Goal: Information Seeking & Learning: Learn about a topic

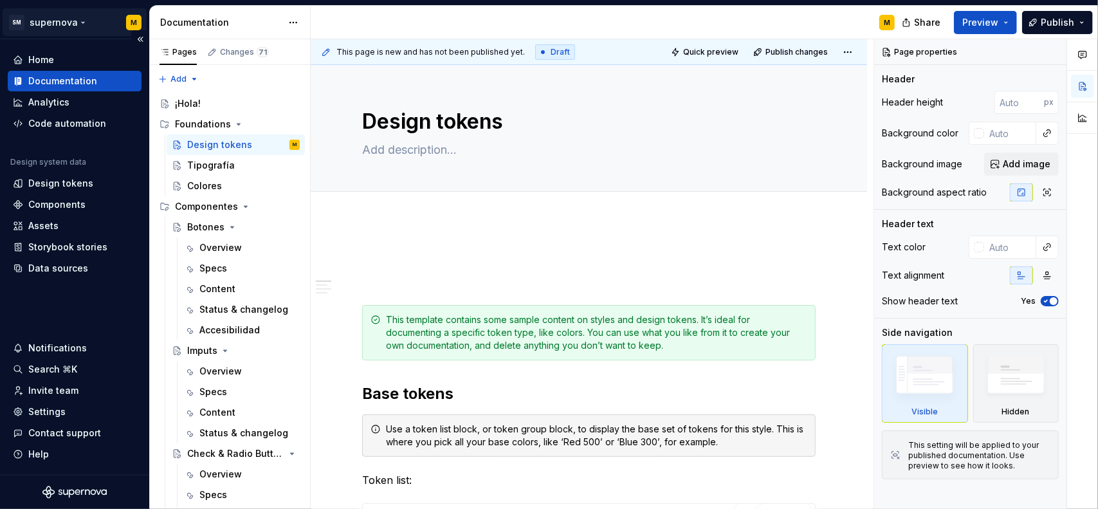
click at [76, 21] on html "SM supernova M Home Documentation Analytics Code automation Design system data …" at bounding box center [549, 254] width 1098 height 509
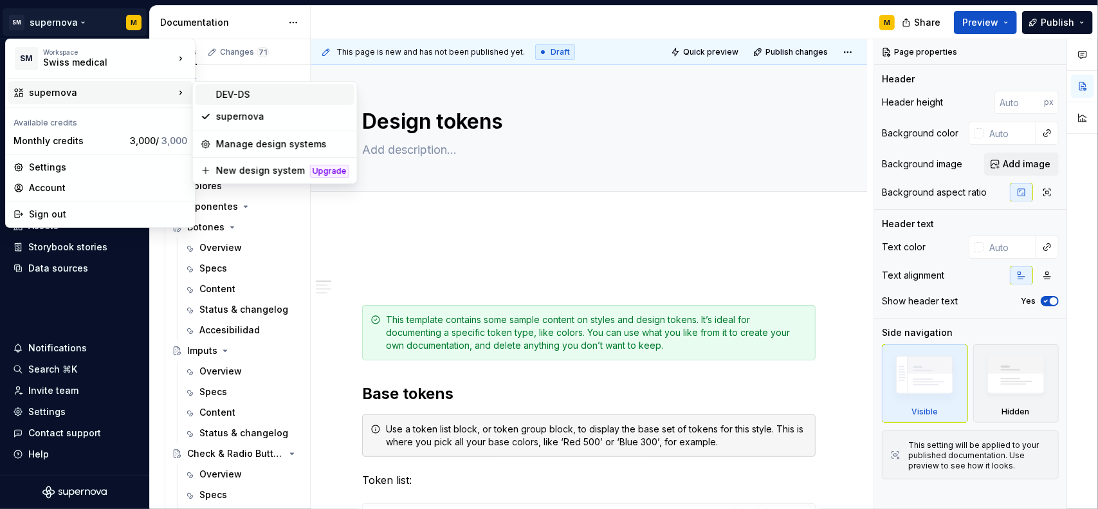
click at [241, 98] on div "DEV-DS" at bounding box center [282, 94] width 133 height 13
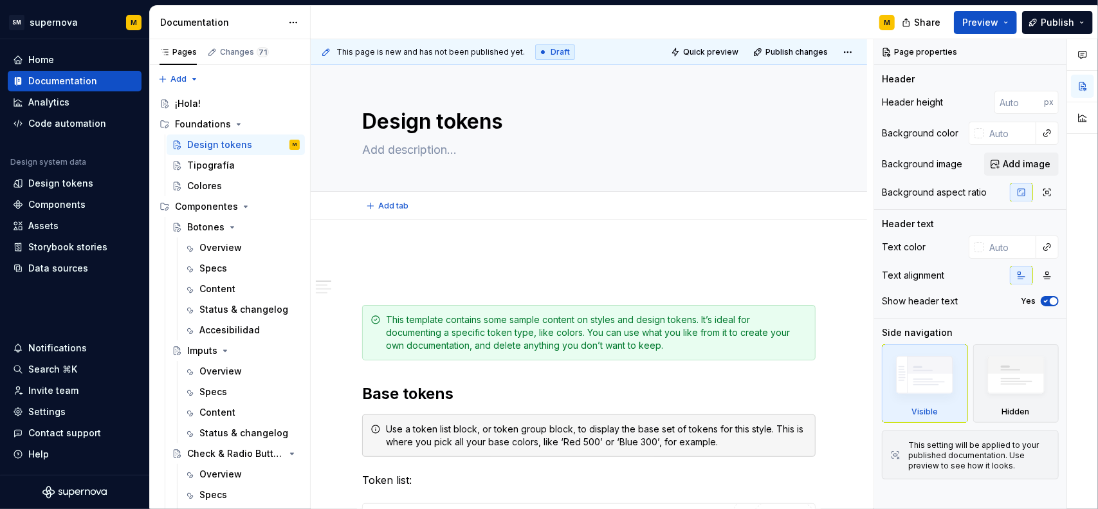
type textarea "*"
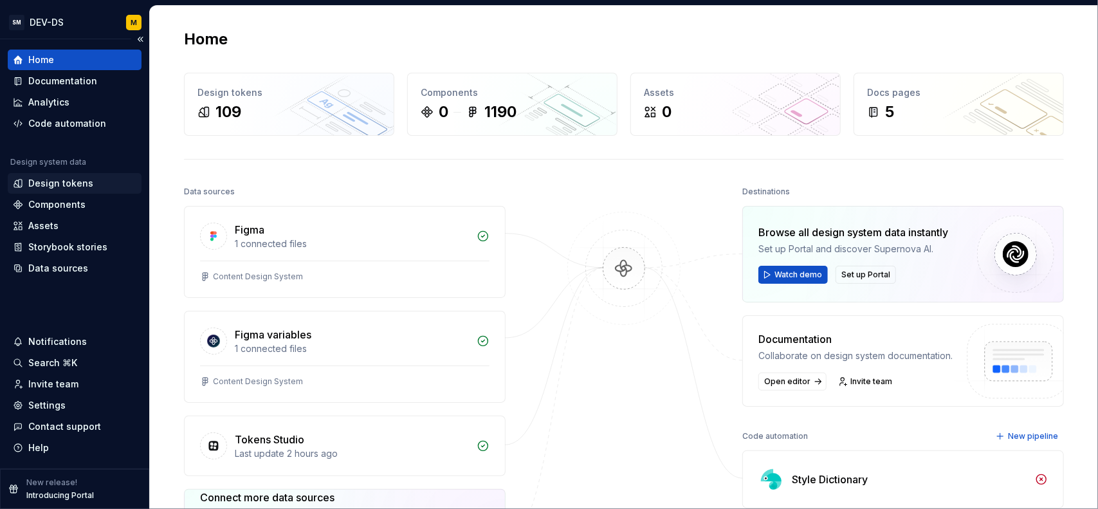
click at [69, 181] on div "Design tokens" at bounding box center [60, 183] width 65 height 13
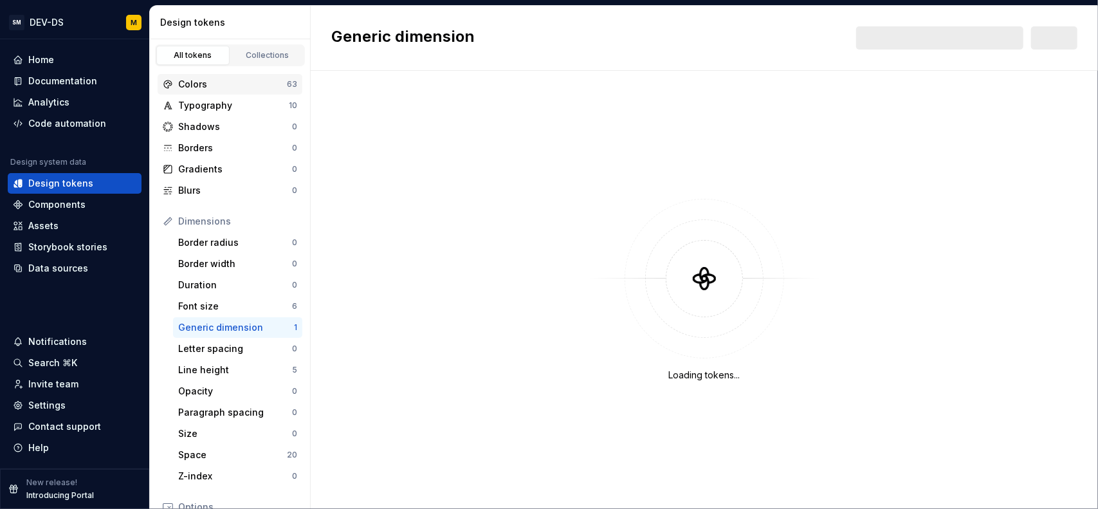
click at [208, 87] on div "Colors" at bounding box center [232, 84] width 109 height 13
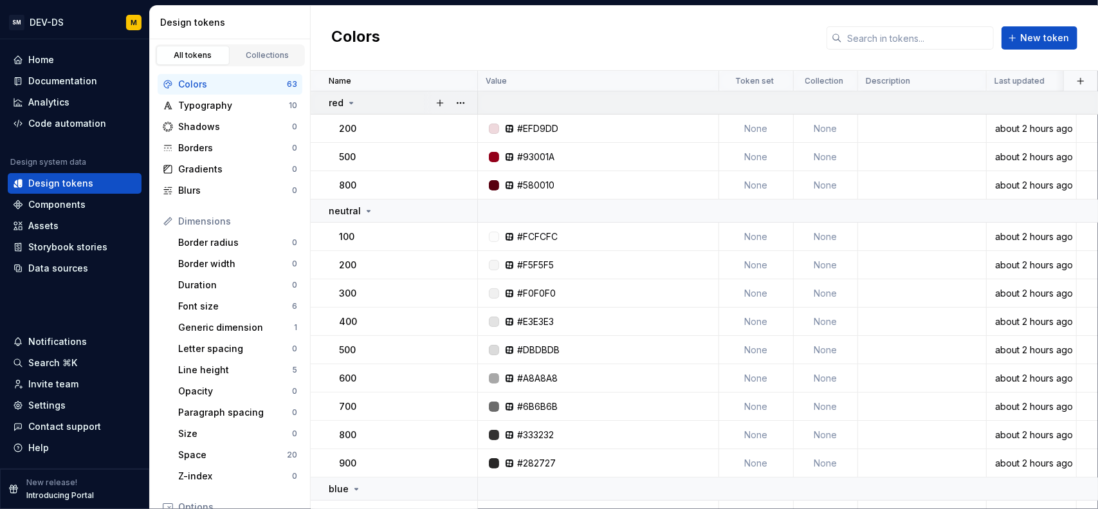
click at [350, 102] on icon at bounding box center [351, 102] width 3 height 1
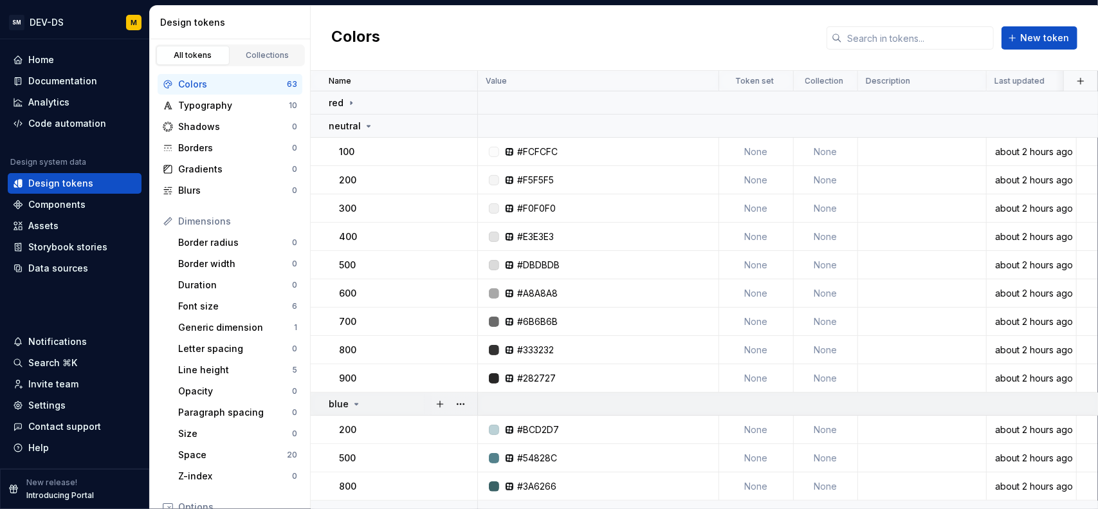
drag, startPoint x: 364, startPoint y: 119, endPoint x: 363, endPoint y: 145, distance: 25.8
click at [364, 120] on div "neutral" at bounding box center [351, 126] width 45 height 13
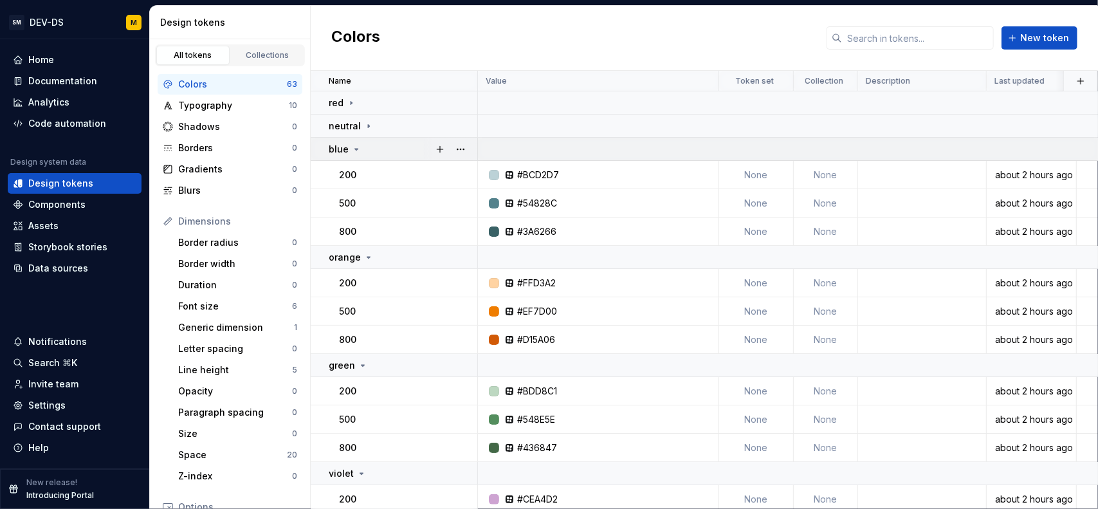
click at [360, 152] on div "blue" at bounding box center [345, 149] width 33 height 13
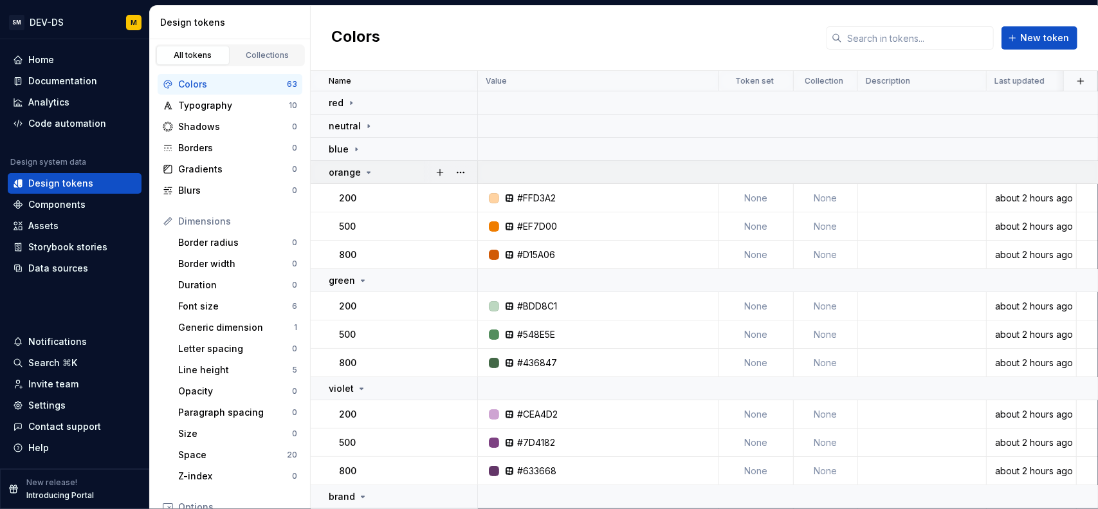
click at [356, 171] on p "orange" at bounding box center [345, 172] width 32 height 13
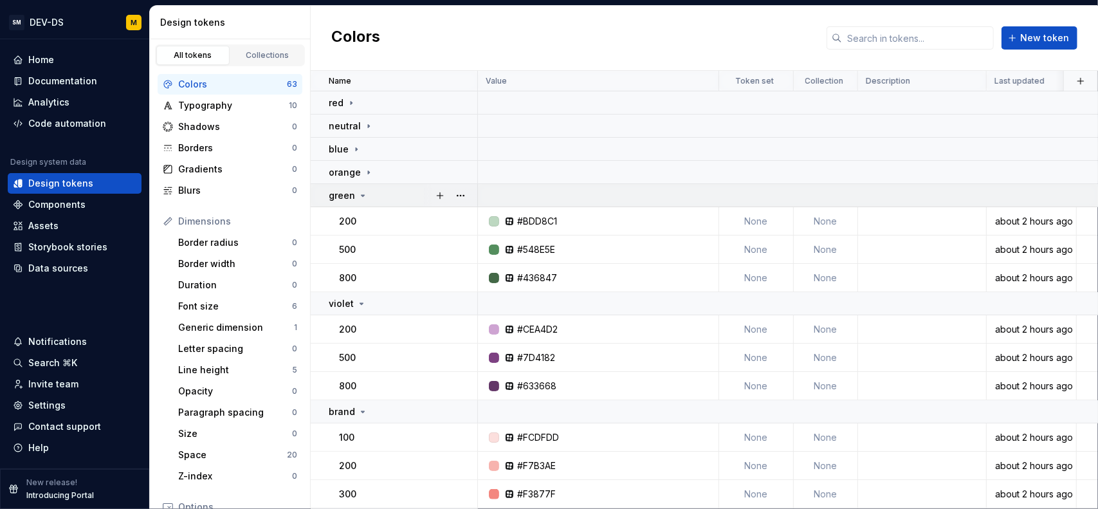
drag, startPoint x: 365, startPoint y: 193, endPoint x: 364, endPoint y: 205, distance: 12.3
click at [365, 193] on icon at bounding box center [363, 195] width 10 height 10
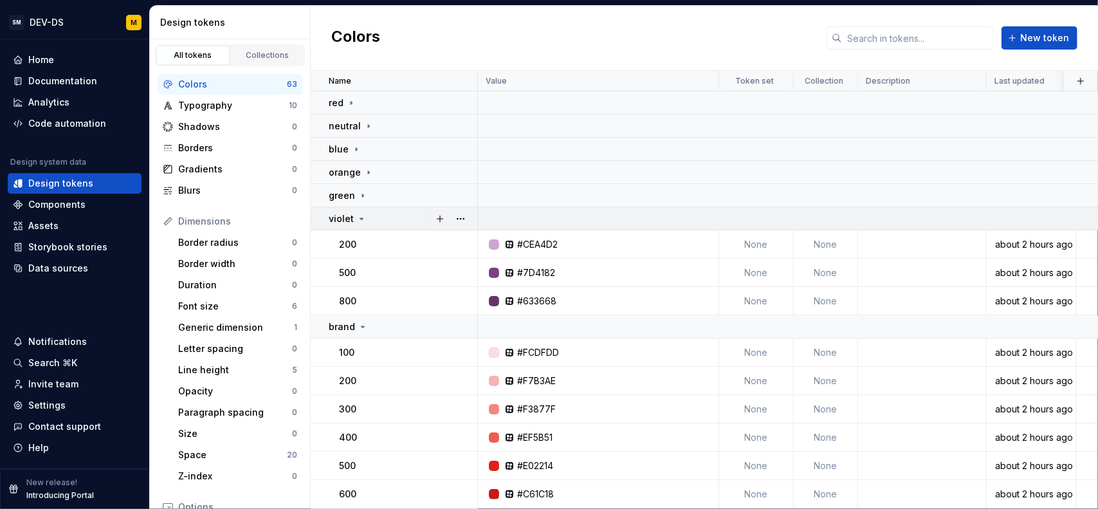
click at [358, 221] on icon at bounding box center [361, 219] width 10 height 10
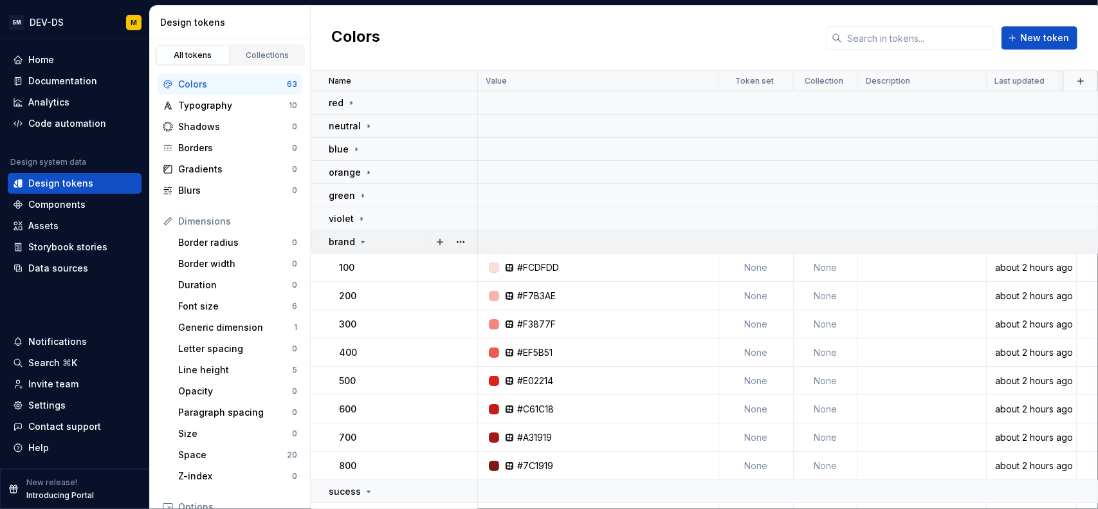
click at [359, 241] on icon at bounding box center [363, 242] width 10 height 10
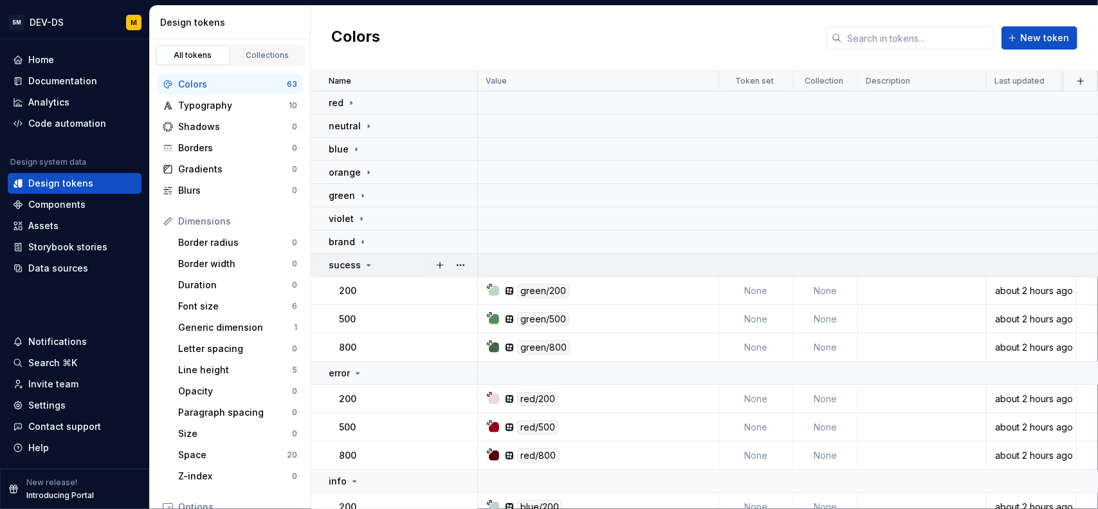
click at [358, 260] on p "sucess" at bounding box center [345, 265] width 32 height 13
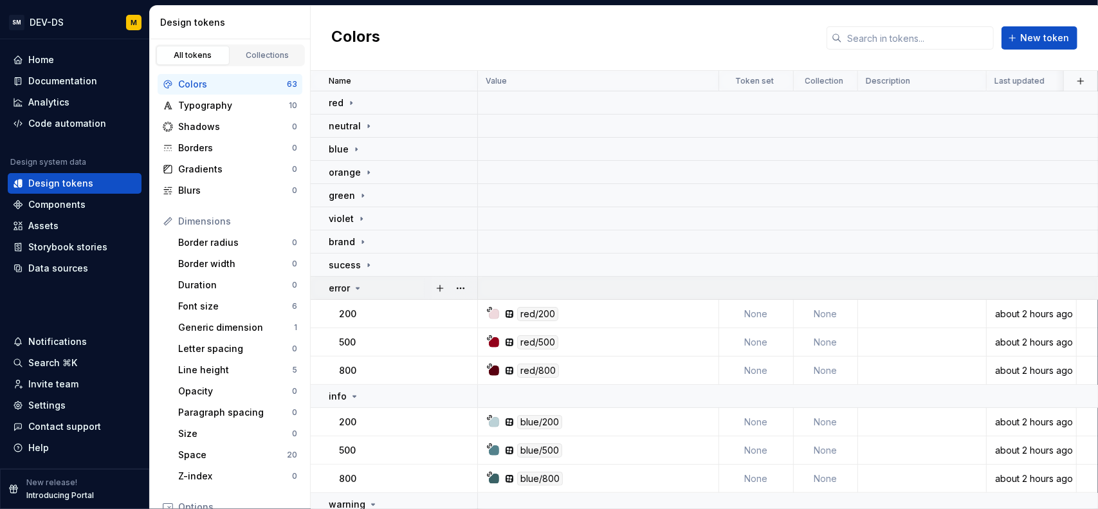
click at [358, 283] on icon at bounding box center [357, 288] width 10 height 10
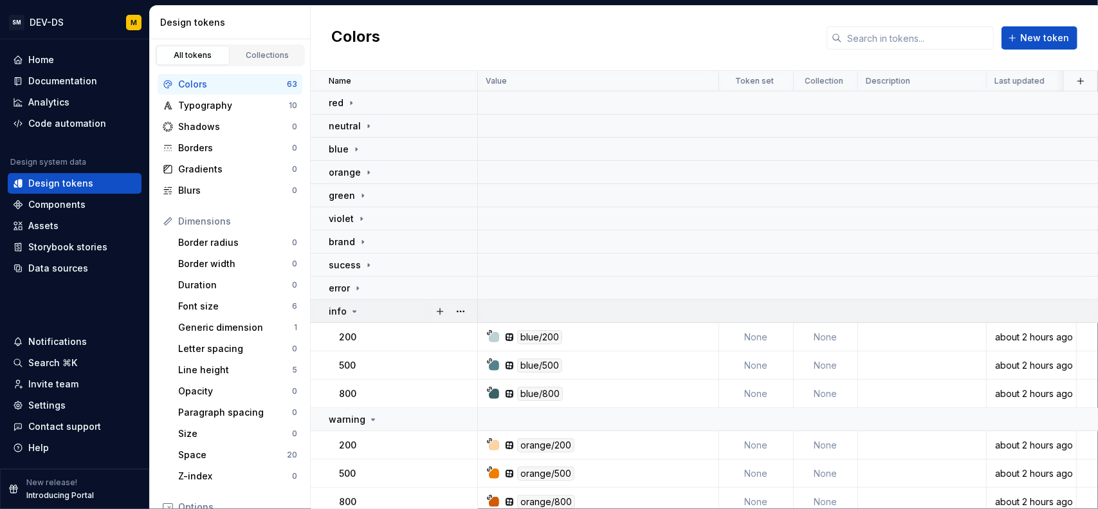
click at [355, 309] on icon at bounding box center [354, 311] width 10 height 10
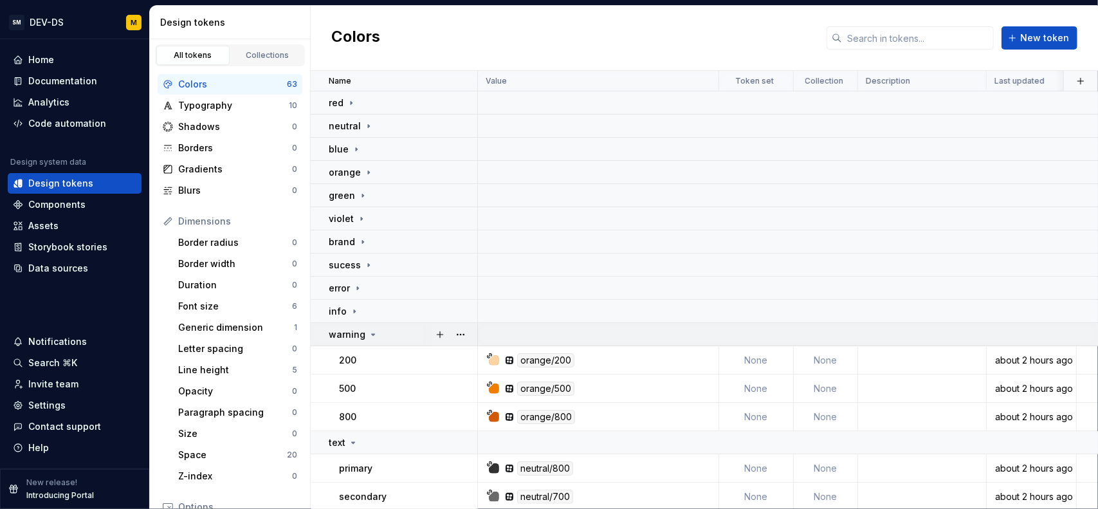
click at [350, 328] on p "warning" at bounding box center [347, 334] width 37 height 13
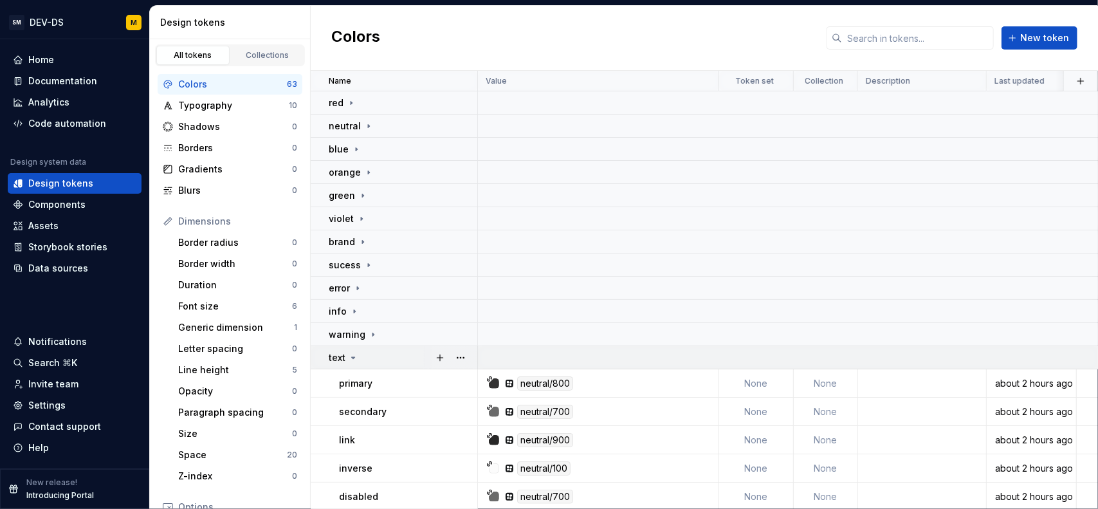
click at [352, 353] on icon at bounding box center [353, 357] width 10 height 10
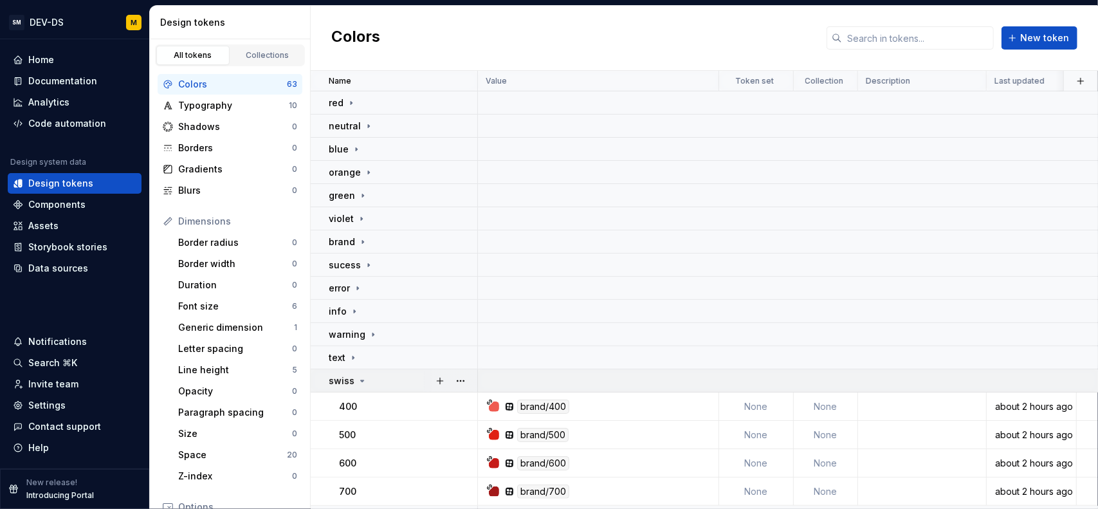
click at [347, 380] on p "swiss" at bounding box center [342, 380] width 26 height 13
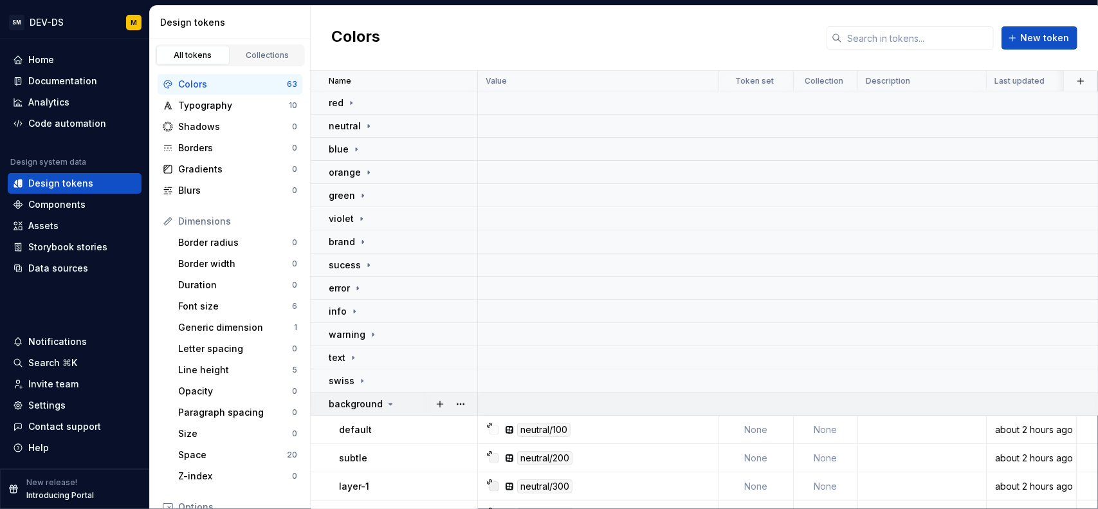
click at [350, 398] on p "background" at bounding box center [356, 403] width 54 height 13
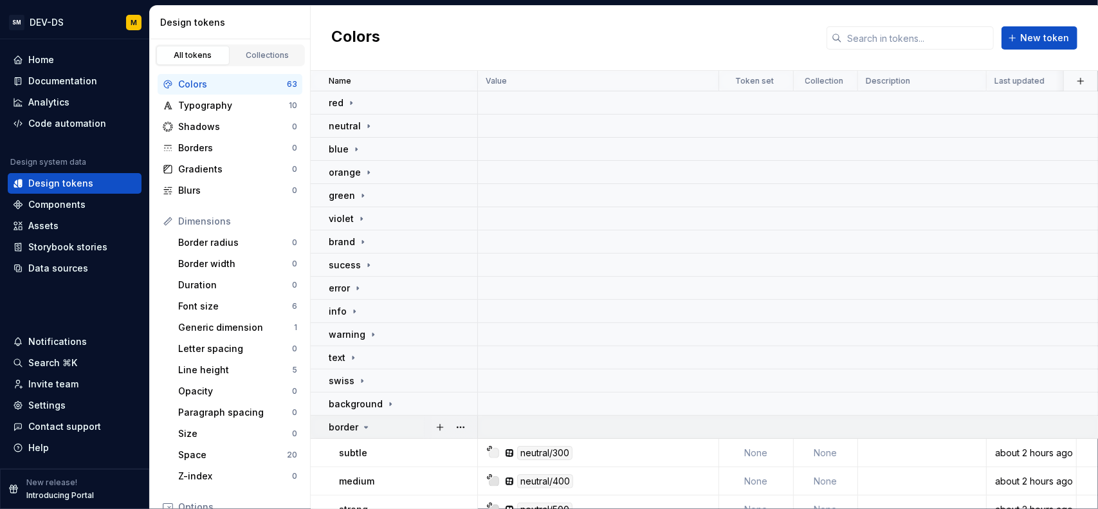
click at [358, 426] on div "border" at bounding box center [350, 427] width 42 height 13
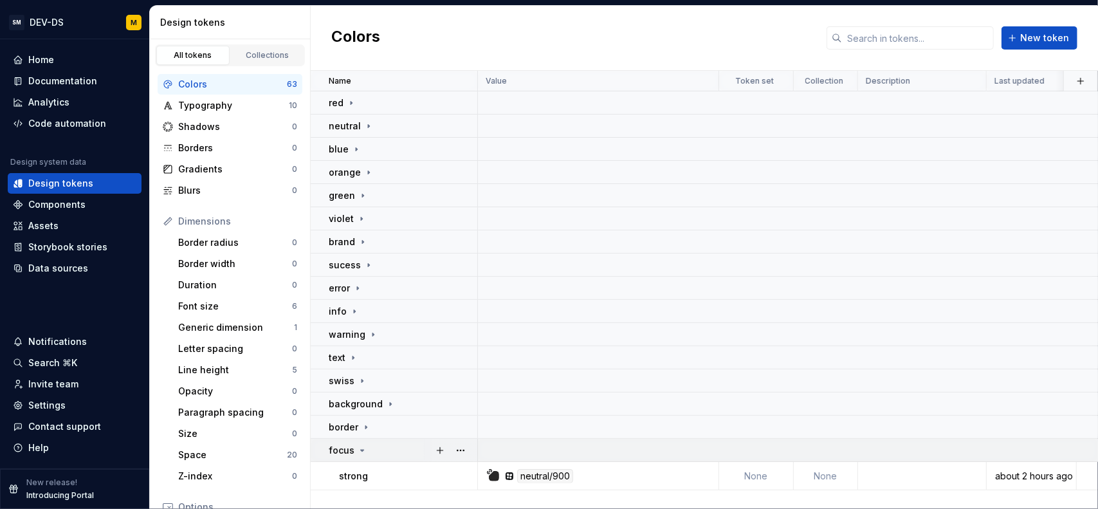
click at [341, 450] on p "focus" at bounding box center [342, 450] width 26 height 13
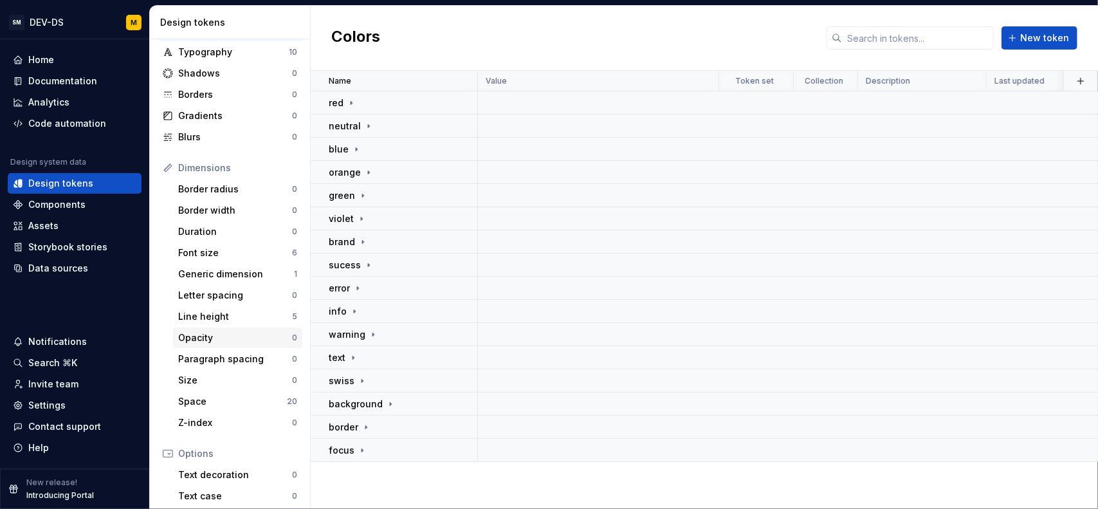
scroll to position [64, 0]
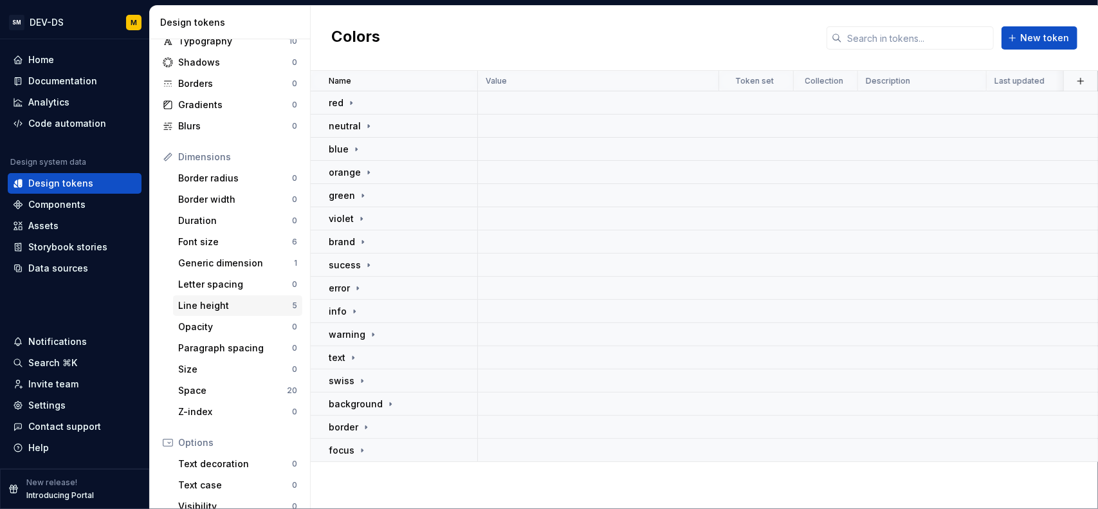
click at [205, 300] on div "Line height" at bounding box center [235, 305] width 114 height 13
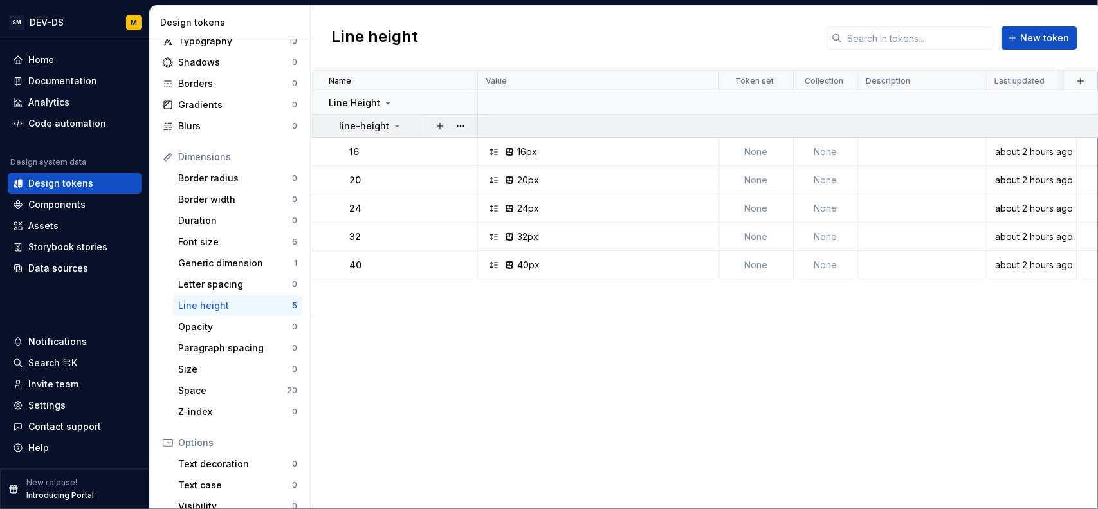
click at [381, 123] on p "line-height" at bounding box center [364, 126] width 50 height 13
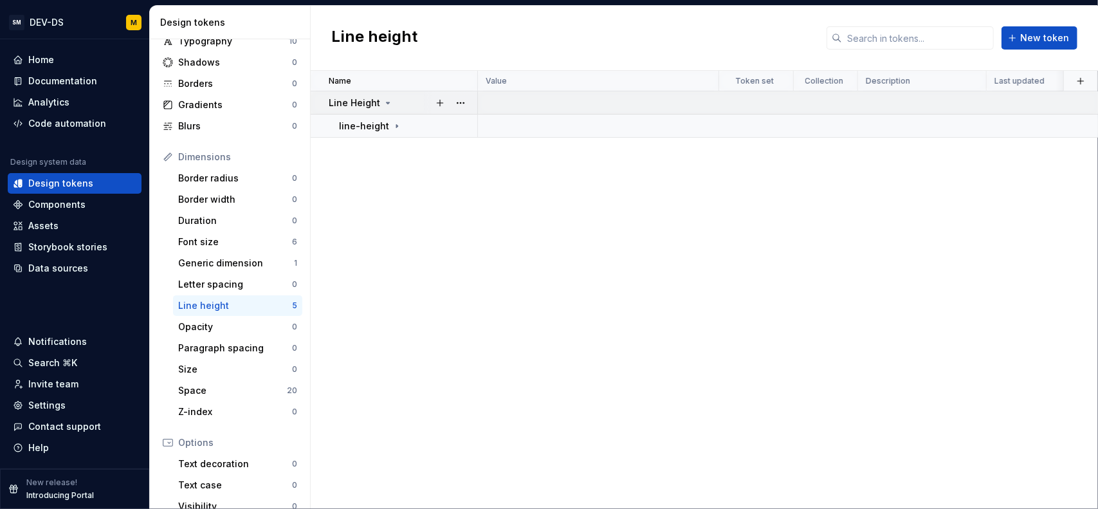
click at [377, 106] on div "Line Height" at bounding box center [361, 102] width 64 height 13
click at [378, 101] on div "Line Height" at bounding box center [361, 102] width 64 height 13
click at [378, 121] on p "line-height" at bounding box center [364, 126] width 50 height 13
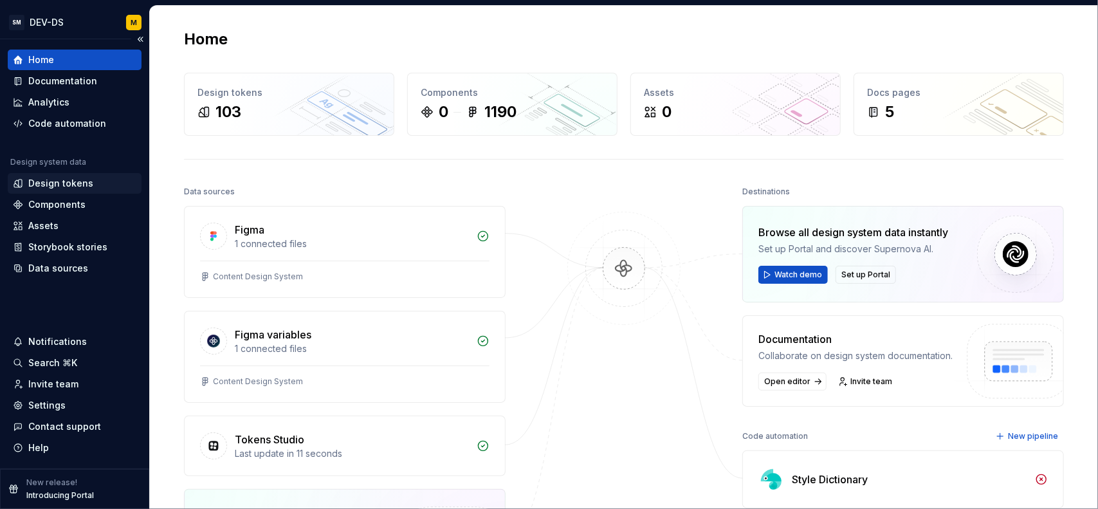
click at [77, 183] on div "Design tokens" at bounding box center [60, 183] width 65 height 13
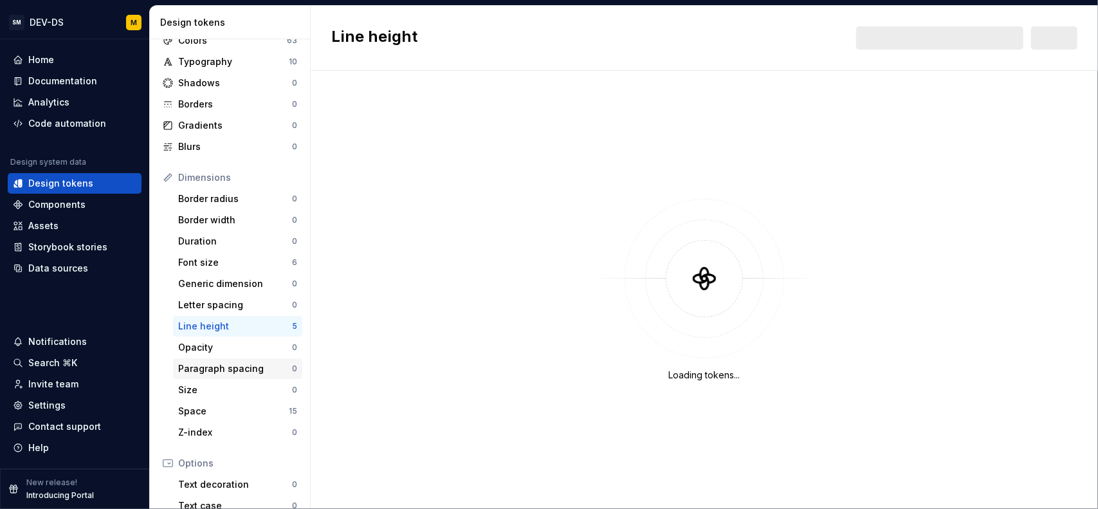
scroll to position [64, 0]
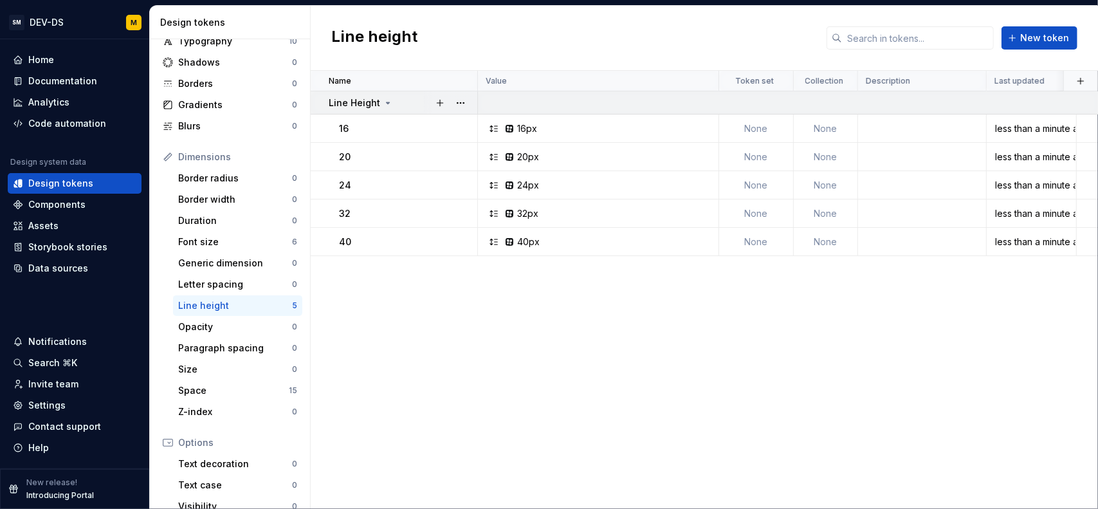
click at [370, 101] on p "Line Height" at bounding box center [354, 102] width 51 height 13
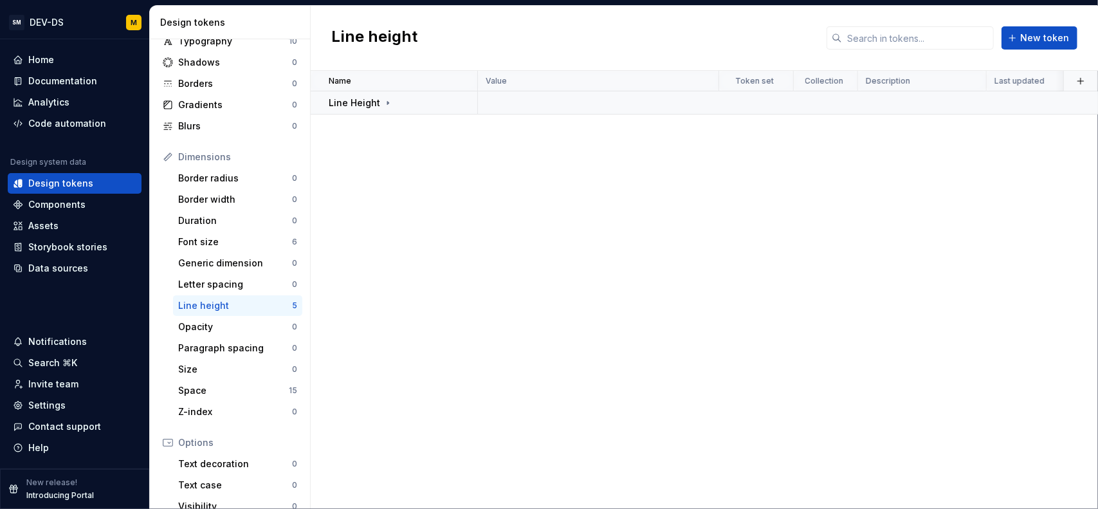
click at [221, 304] on div "Line height" at bounding box center [235, 305] width 114 height 13
click at [365, 97] on p "Line Height" at bounding box center [354, 102] width 51 height 13
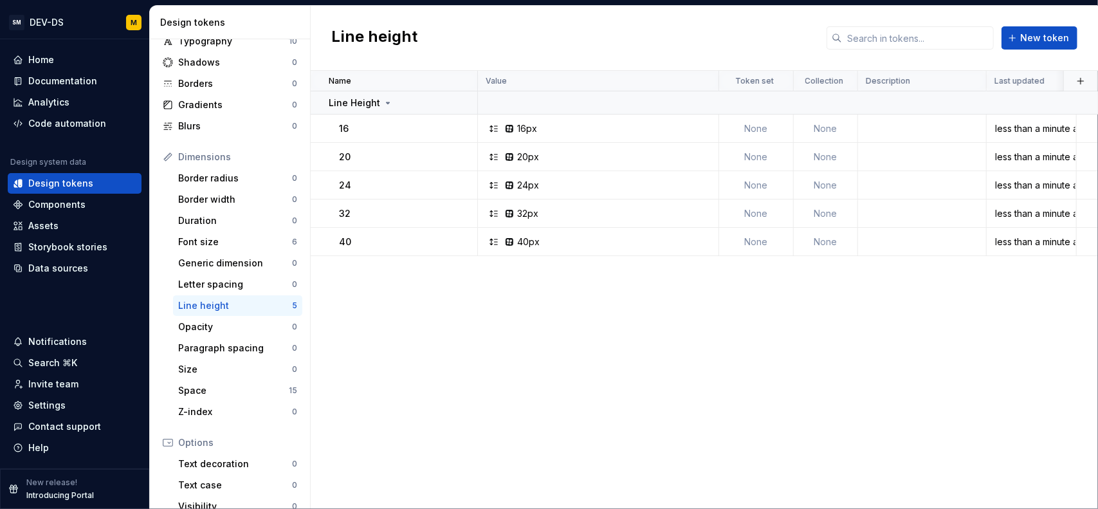
click at [418, 360] on div "Name Value Token set Collection Description Last updated Line Height 16 16px No…" at bounding box center [704, 290] width 787 height 438
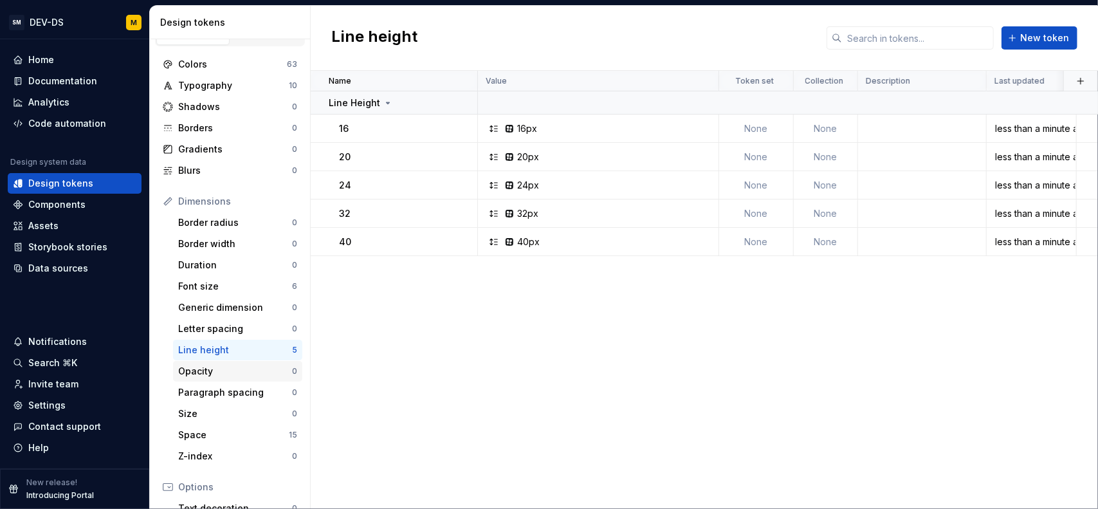
scroll to position [0, 0]
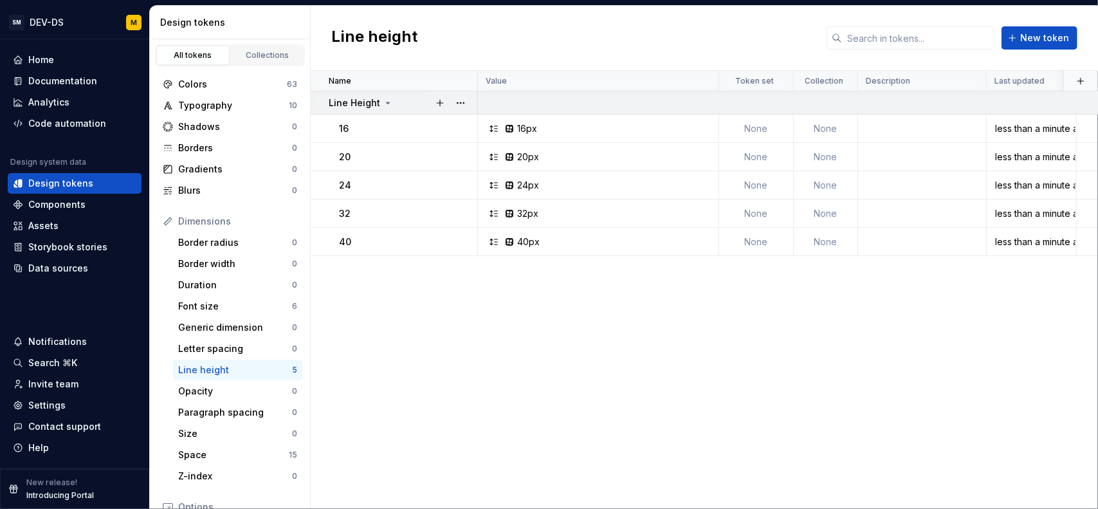
click at [342, 97] on p "Line Height" at bounding box center [354, 102] width 51 height 13
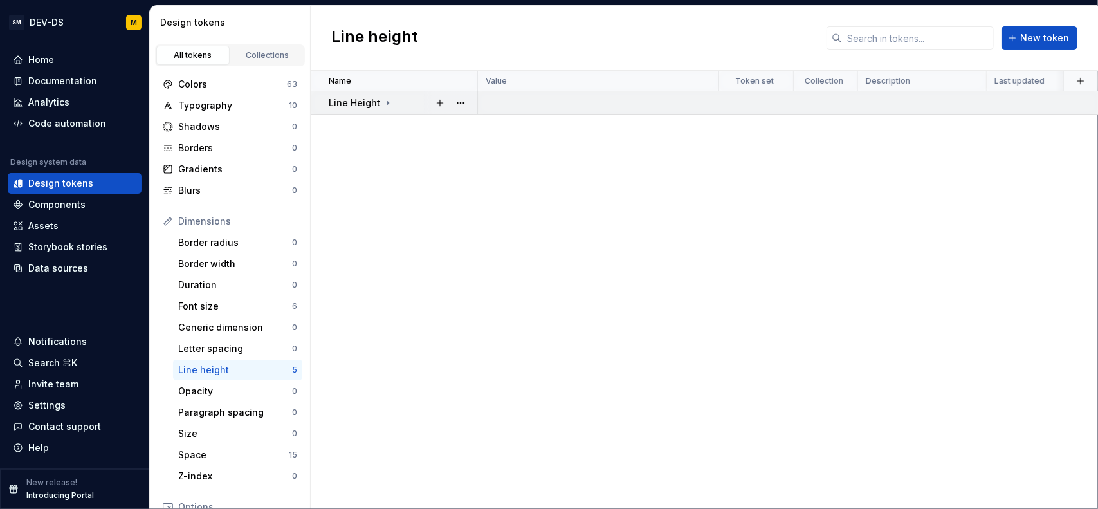
click at [346, 100] on p "Line Height" at bounding box center [354, 102] width 51 height 13
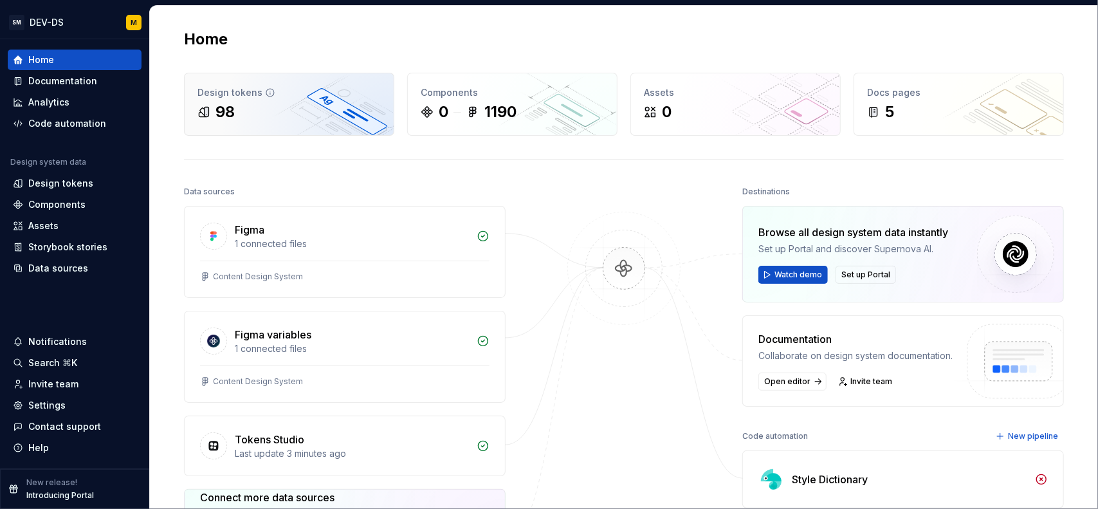
click at [257, 98] on div "Design tokens 98" at bounding box center [289, 104] width 209 height 62
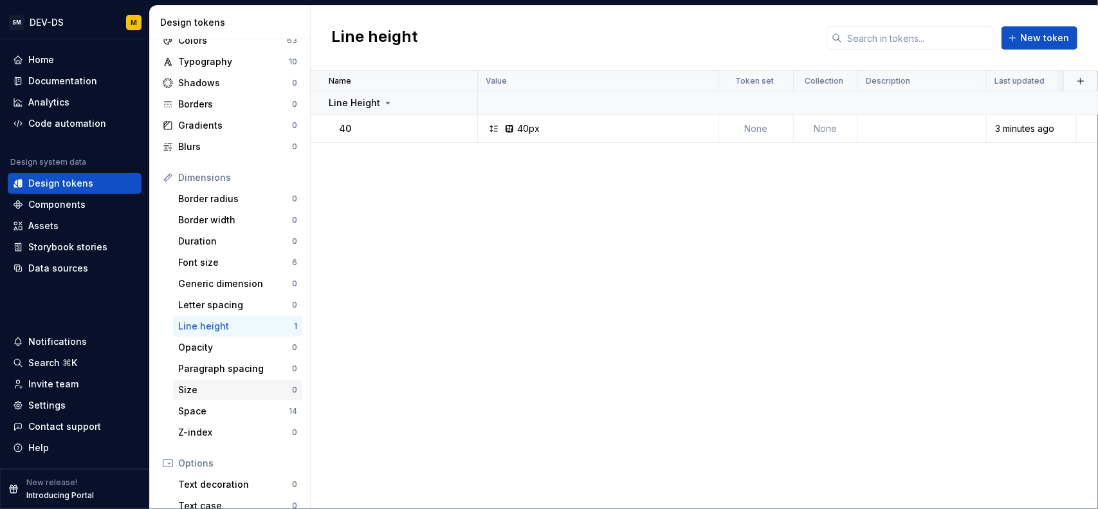
scroll to position [64, 0]
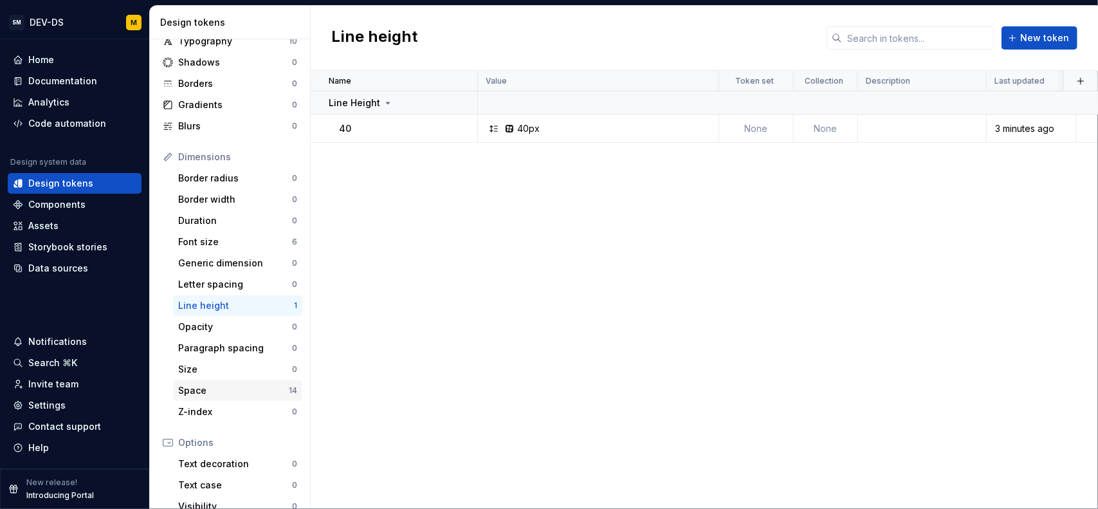
click at [219, 387] on div "Space" at bounding box center [233, 390] width 111 height 13
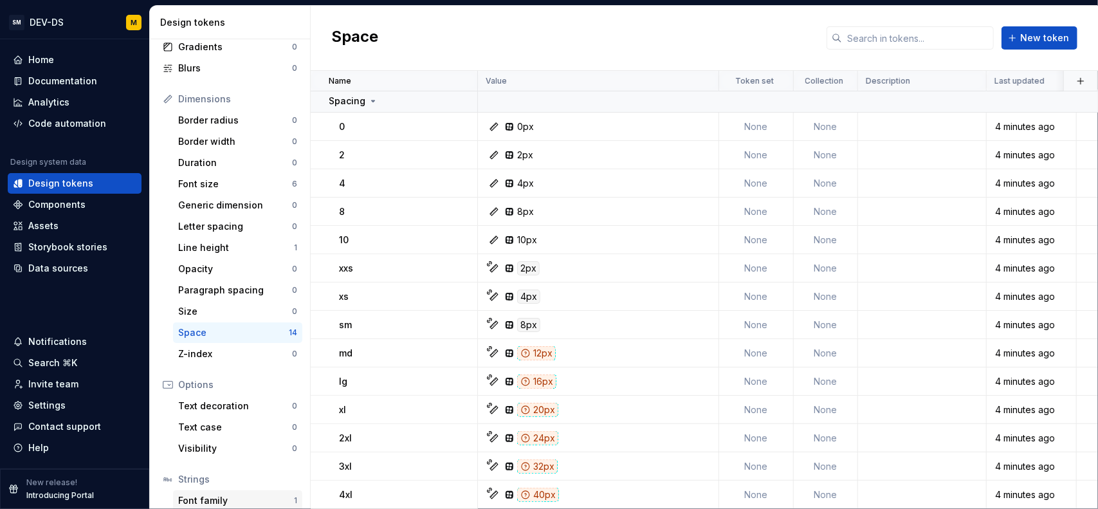
scroll to position [194, 0]
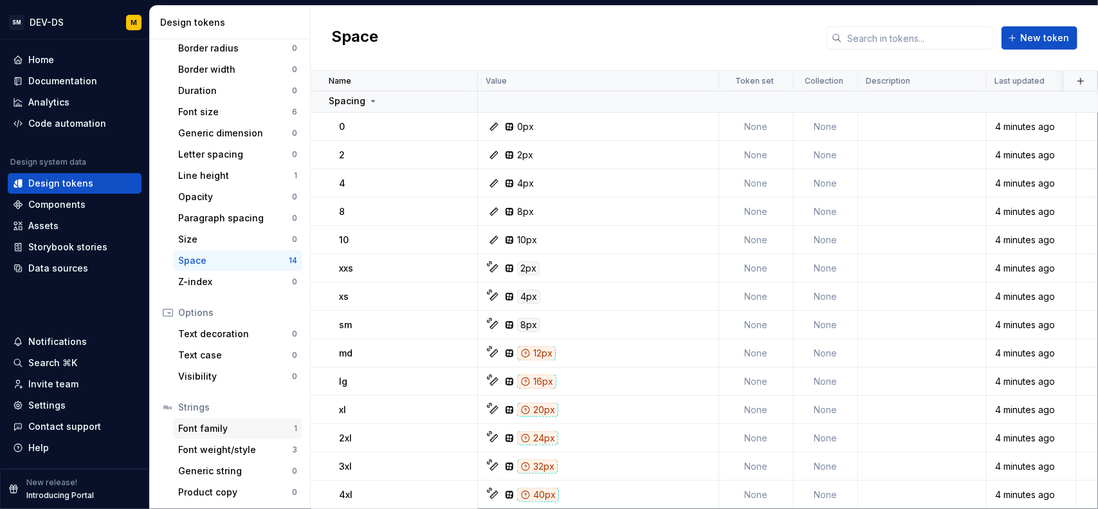
click at [223, 422] on div "Font family" at bounding box center [236, 428] width 116 height 13
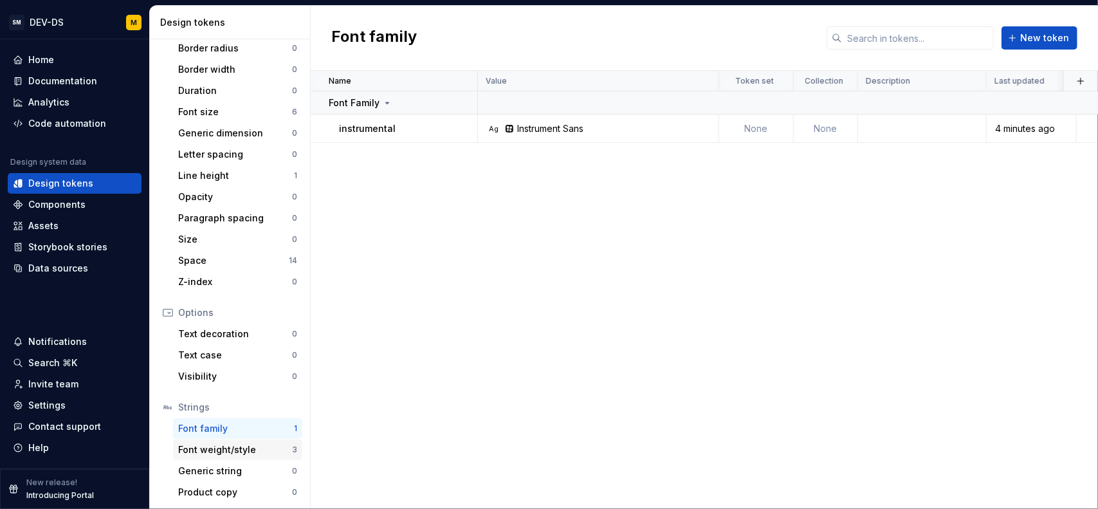
click at [223, 457] on div "Font weight/style 3" at bounding box center [237, 449] width 129 height 21
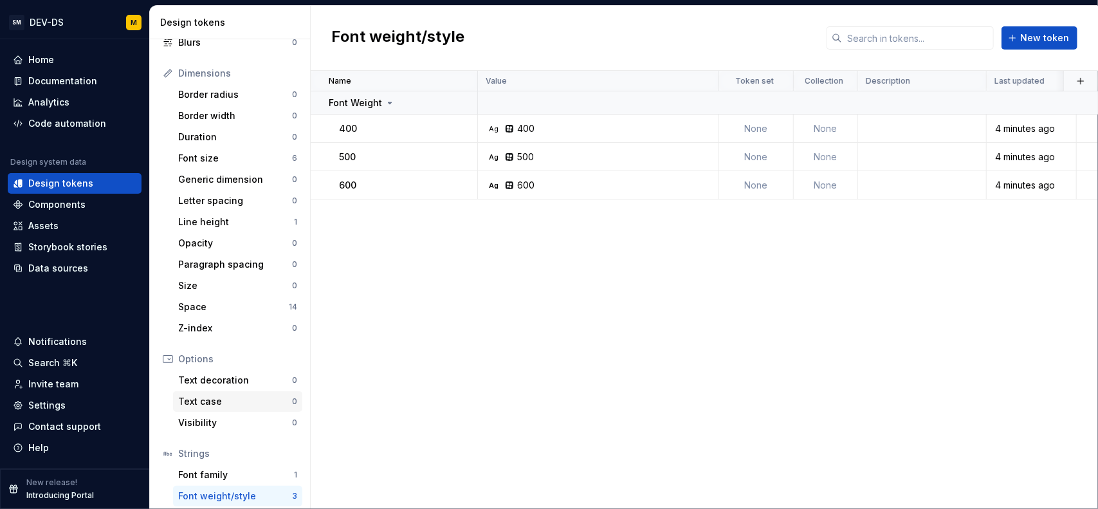
scroll to position [130, 0]
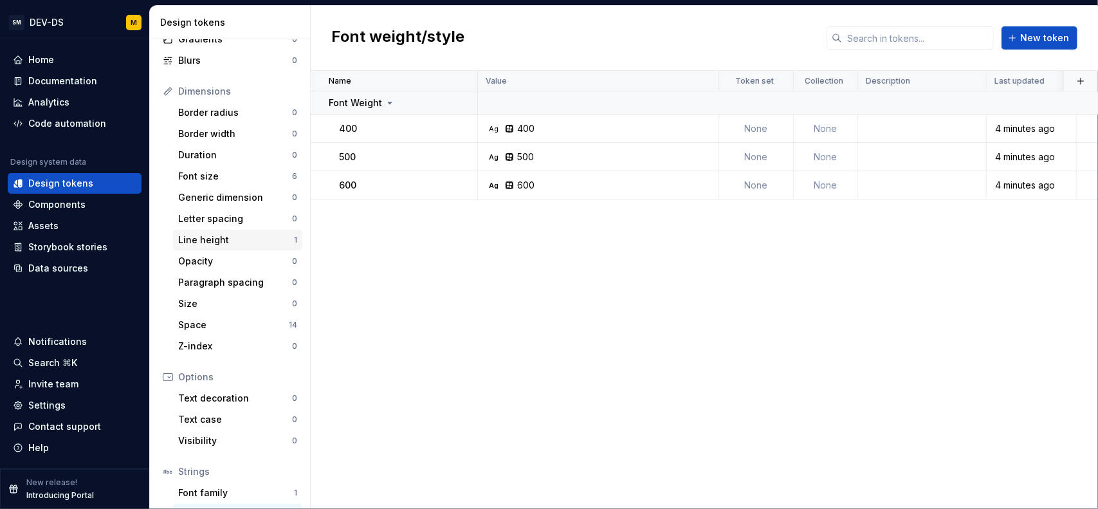
click at [233, 236] on div "Line height" at bounding box center [236, 239] width 116 height 13
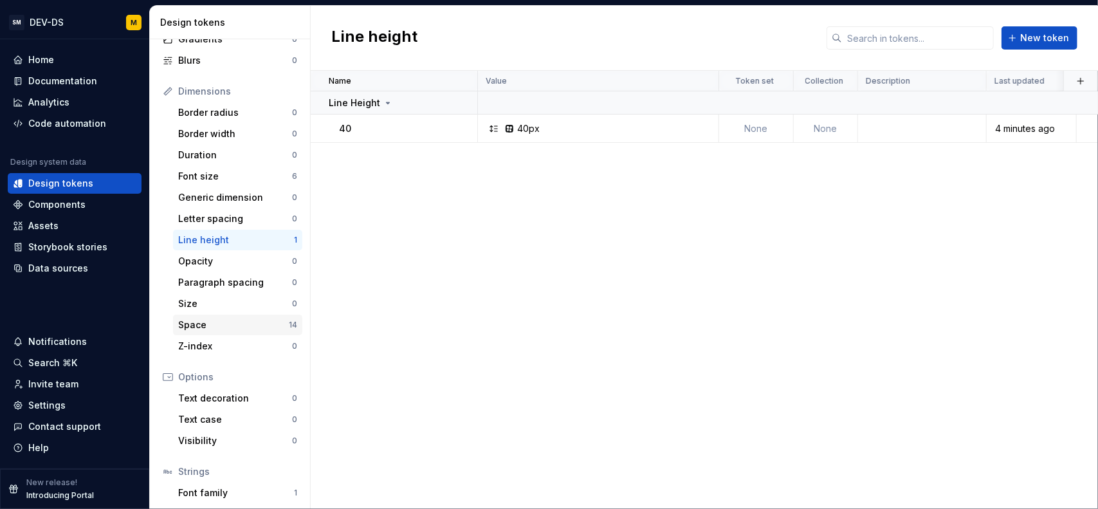
click at [232, 327] on div "Space" at bounding box center [233, 324] width 111 height 13
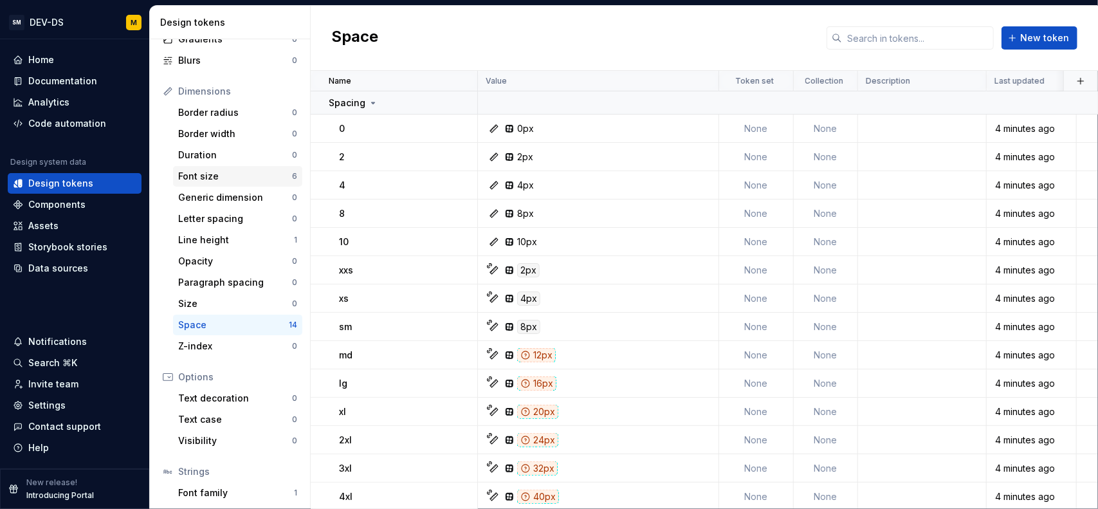
click at [224, 177] on div "Font size" at bounding box center [235, 176] width 114 height 13
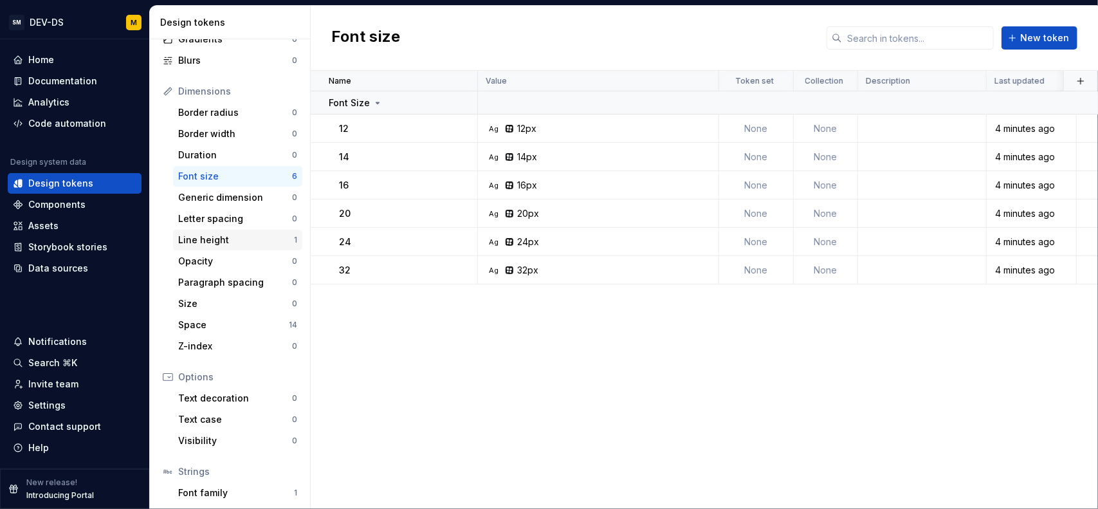
click at [226, 238] on div "Line height" at bounding box center [236, 239] width 116 height 13
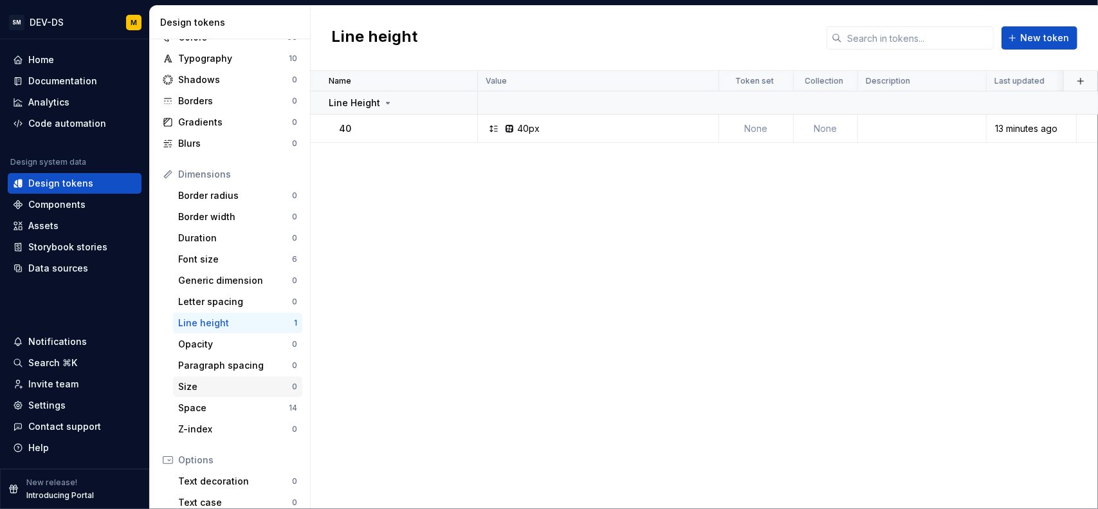
scroll to position [64, 0]
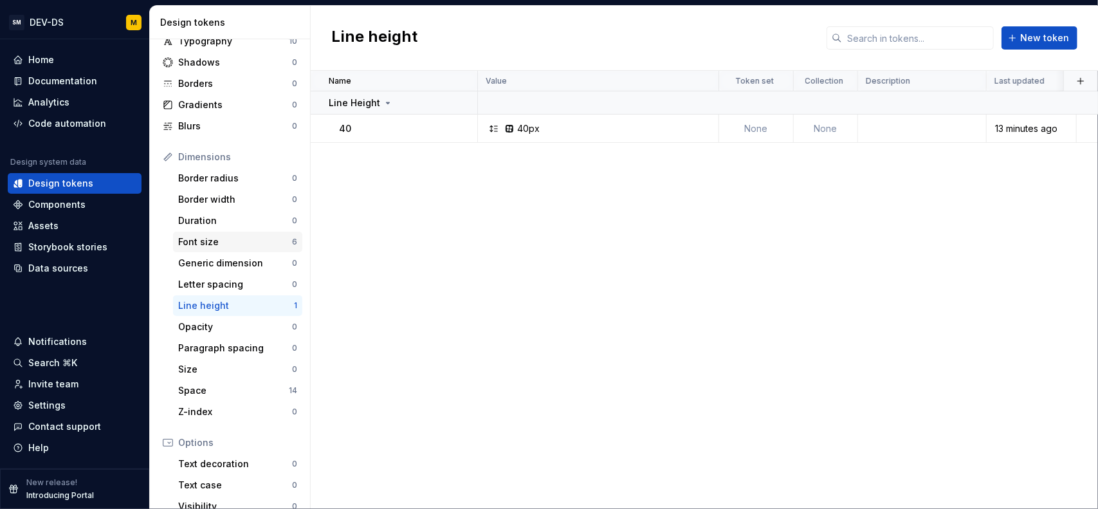
click at [253, 244] on div "Font size" at bounding box center [235, 241] width 114 height 13
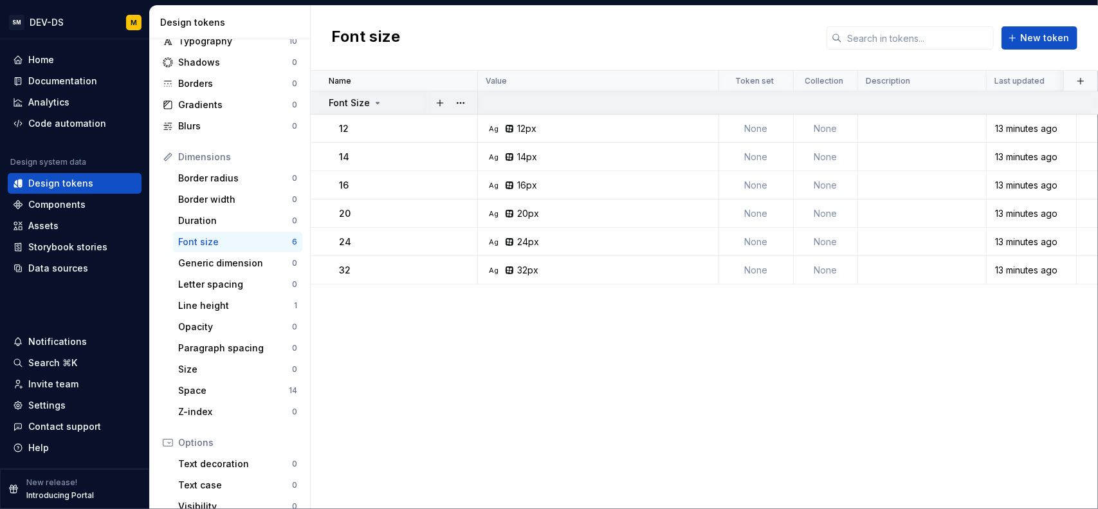
click at [369, 102] on div "Font Size" at bounding box center [356, 102] width 54 height 13
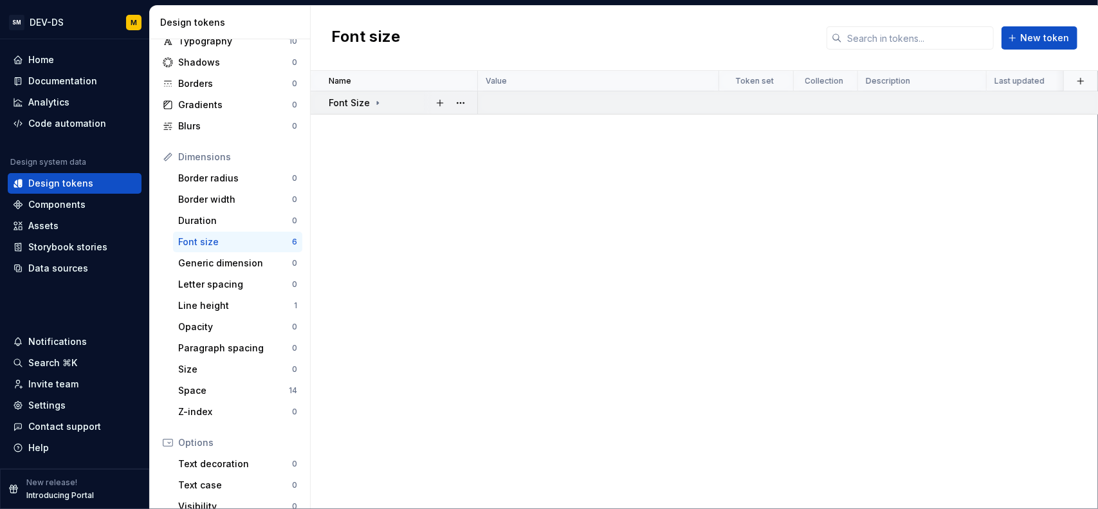
click at [369, 102] on div "Font Size" at bounding box center [356, 102] width 54 height 13
